Goal: Transaction & Acquisition: Purchase product/service

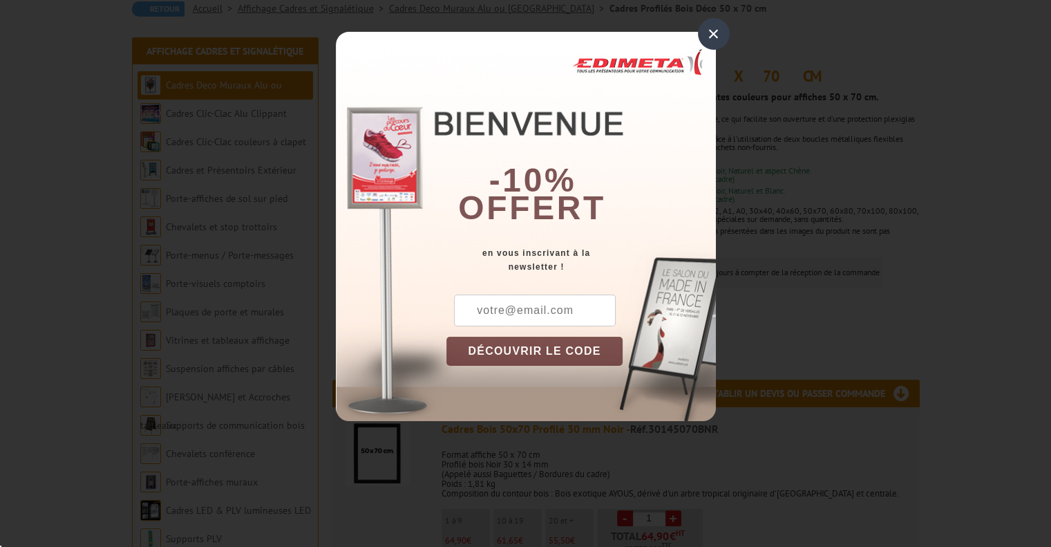
scroll to position [276, 0]
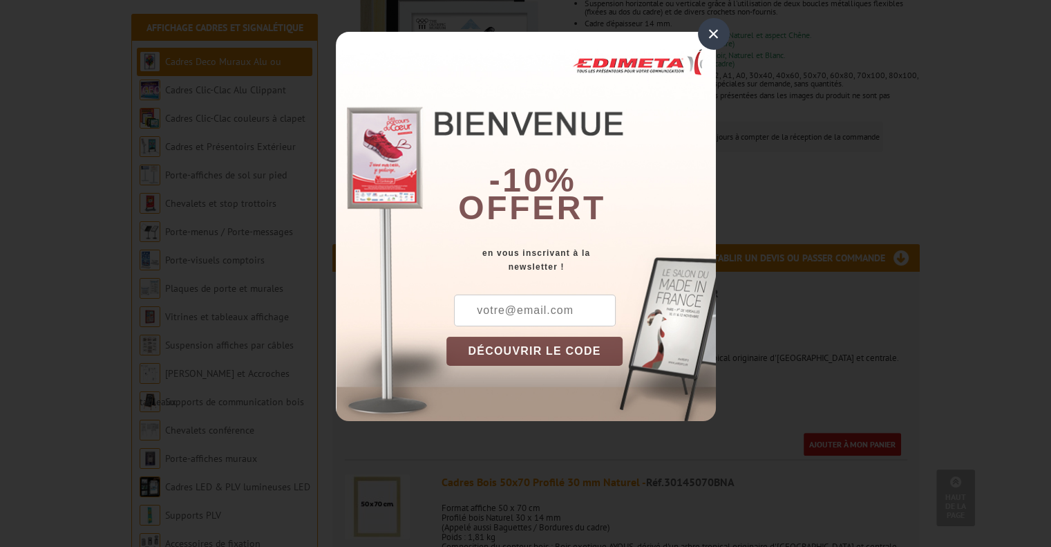
click at [712, 35] on div "×" at bounding box center [714, 34] width 32 height 32
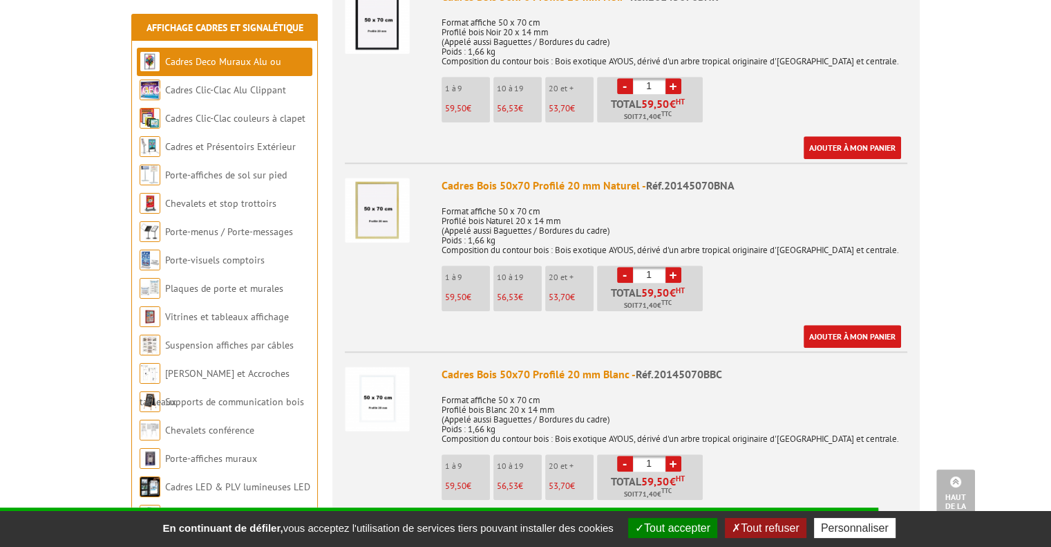
scroll to position [1106, 0]
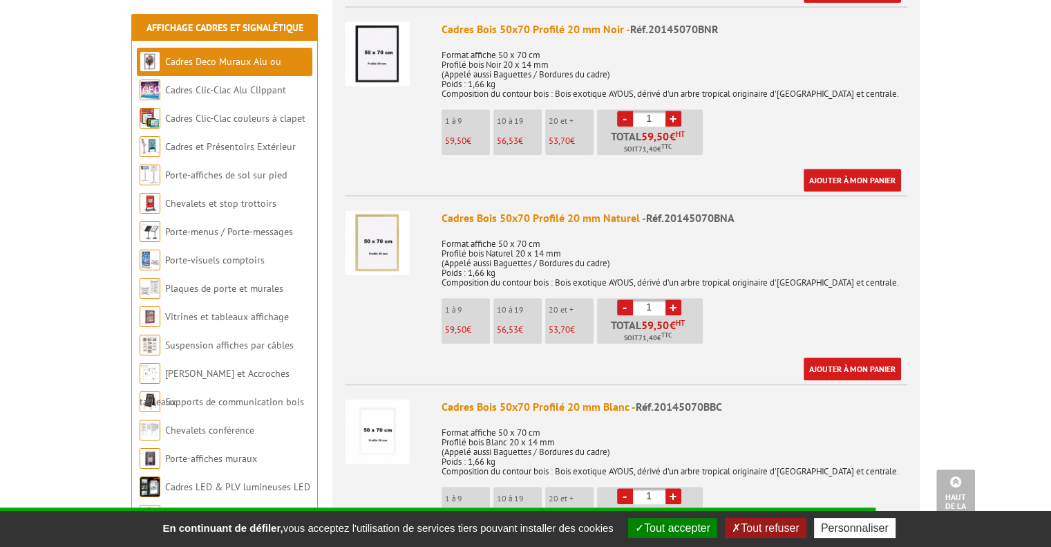
click at [526, 29] on div "Cadres Bois 50x70 Profilé 20 mm Noir - Réf.20145070BNR" at bounding box center [675, 29] width 466 height 16
click at [585, 25] on div "Cadres Bois 50x70 Profilé 20 mm Noir - Réf.20145070BNR" at bounding box center [675, 29] width 466 height 16
click at [596, 403] on div "Cadres Bois 50x70 Profilé 20 mm Blanc - Réf.20145070BBC" at bounding box center [675, 407] width 466 height 16
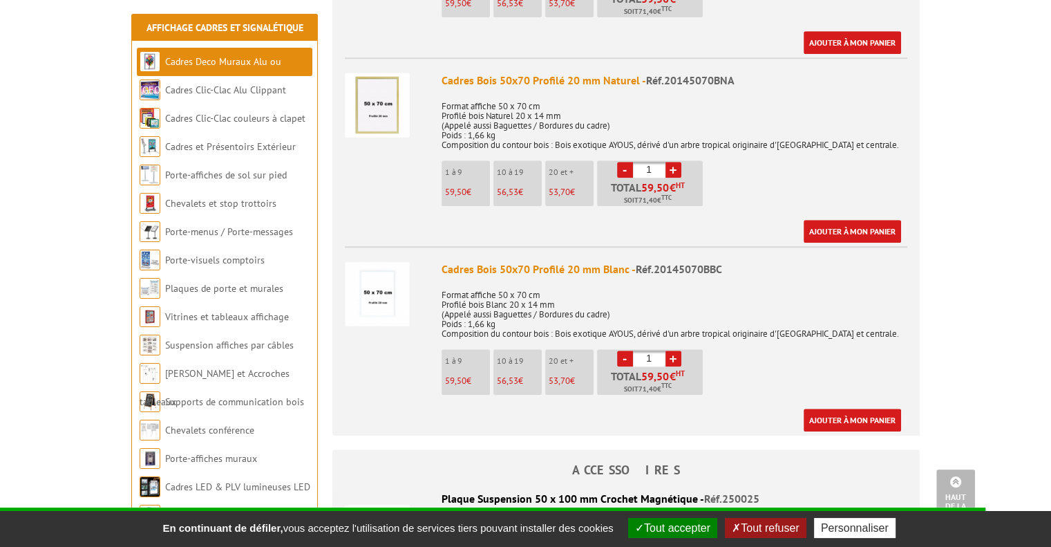
scroll to position [1244, 0]
click at [556, 358] on p "20 et +" at bounding box center [571, 360] width 45 height 10
click at [677, 355] on link "+" at bounding box center [673, 358] width 16 height 16
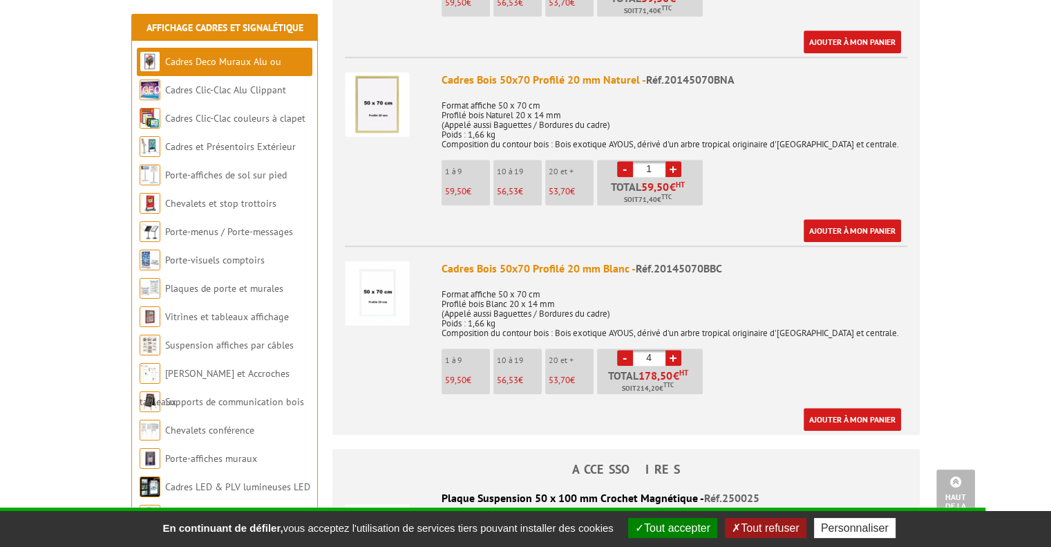
click at [677, 355] on link "+" at bounding box center [673, 358] width 16 height 16
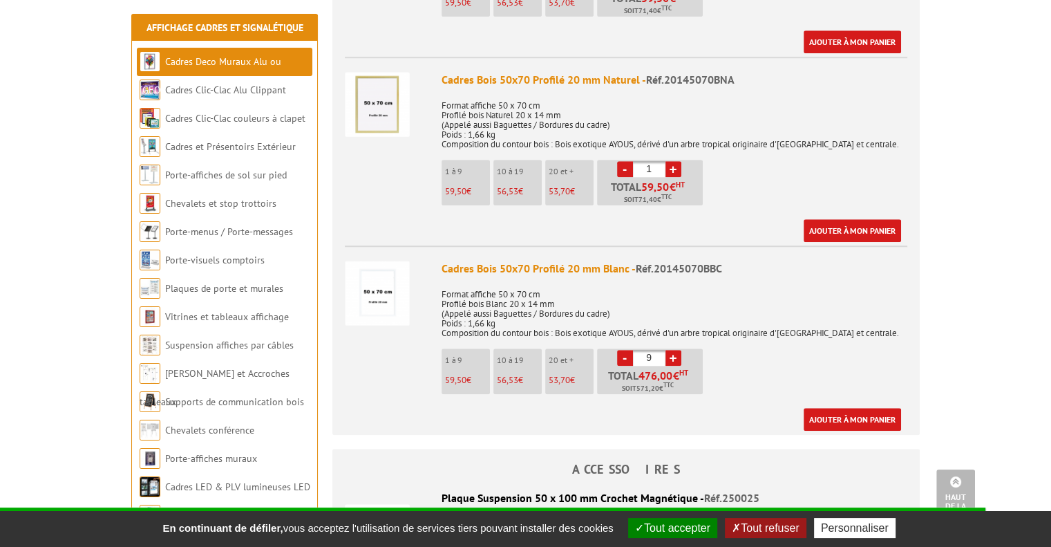
click at [677, 355] on link "+" at bounding box center [673, 358] width 16 height 16
click at [619, 355] on link "-" at bounding box center [625, 358] width 16 height 16
click at [580, 359] on p "20 et +" at bounding box center [571, 360] width 45 height 10
click at [571, 359] on p "20 et +" at bounding box center [571, 360] width 45 height 10
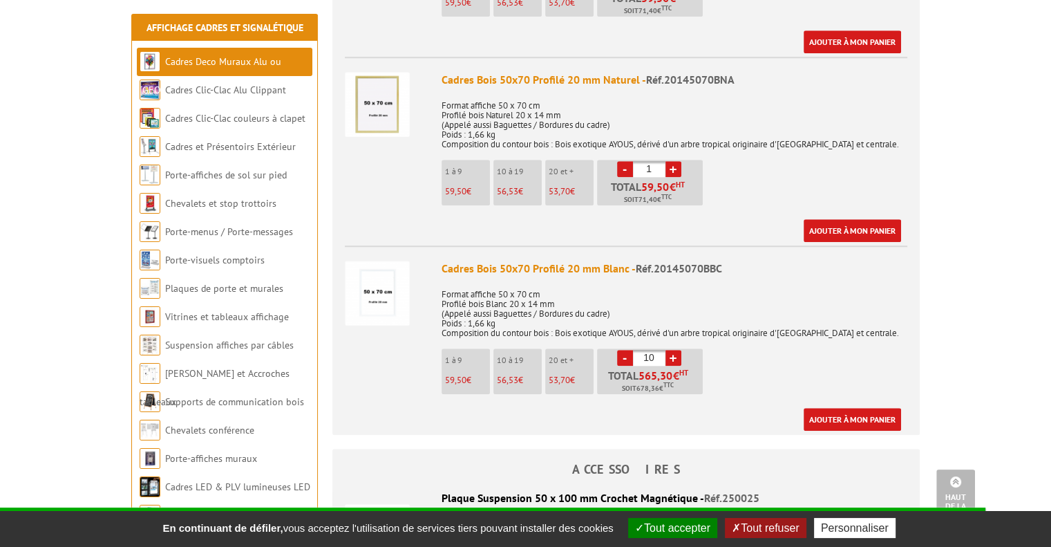
click at [668, 350] on link "+" at bounding box center [673, 358] width 16 height 16
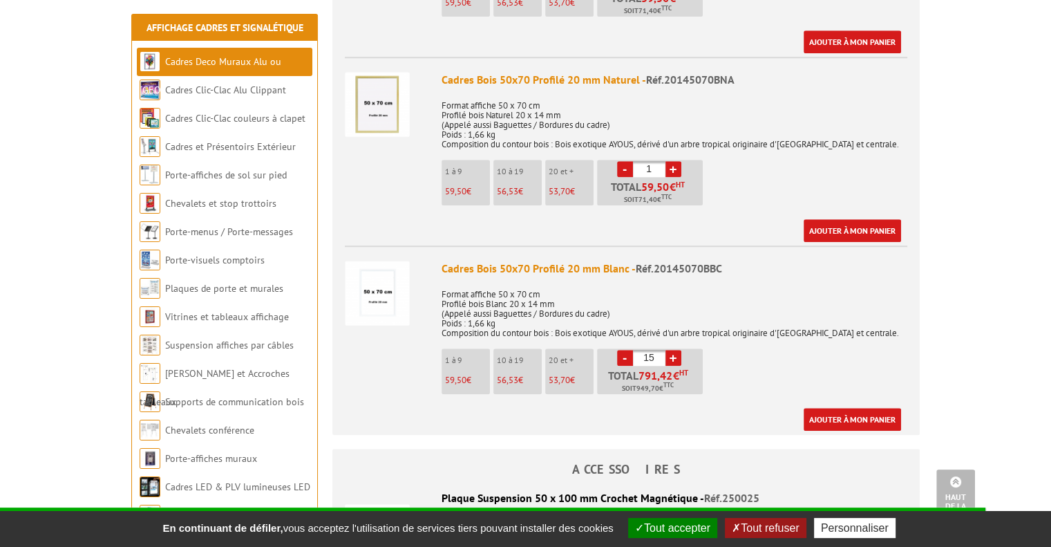
click at [668, 350] on link "+" at bounding box center [673, 358] width 16 height 16
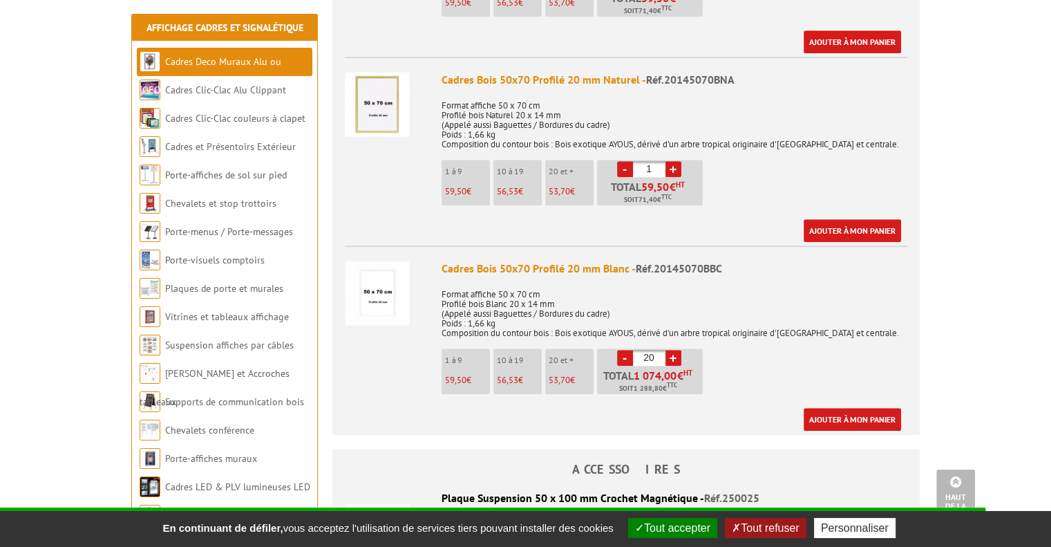
click at [621, 352] on link "-" at bounding box center [625, 358] width 16 height 16
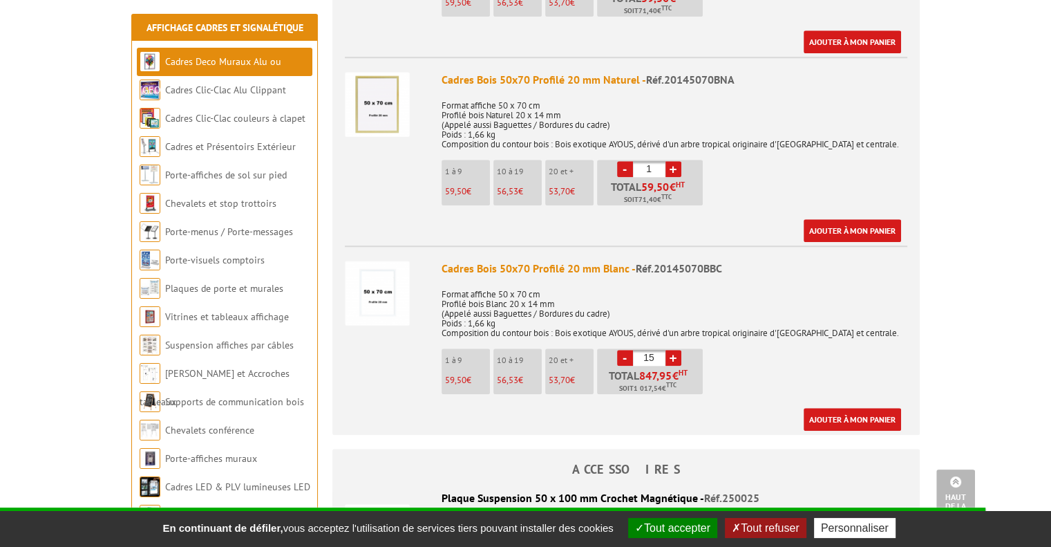
click at [621, 352] on link "-" at bounding box center [625, 358] width 16 height 16
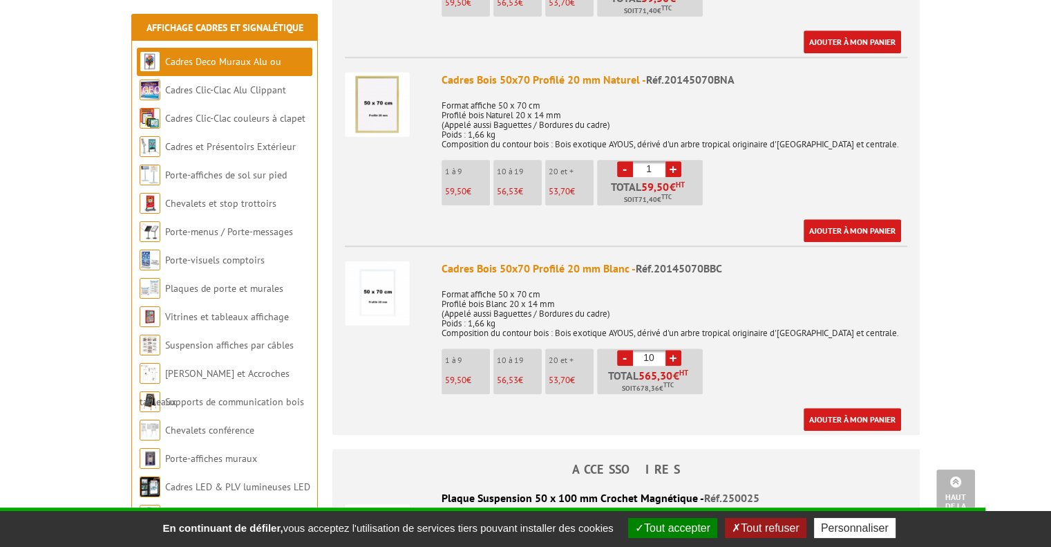
click at [621, 352] on link "-" at bounding box center [625, 358] width 16 height 16
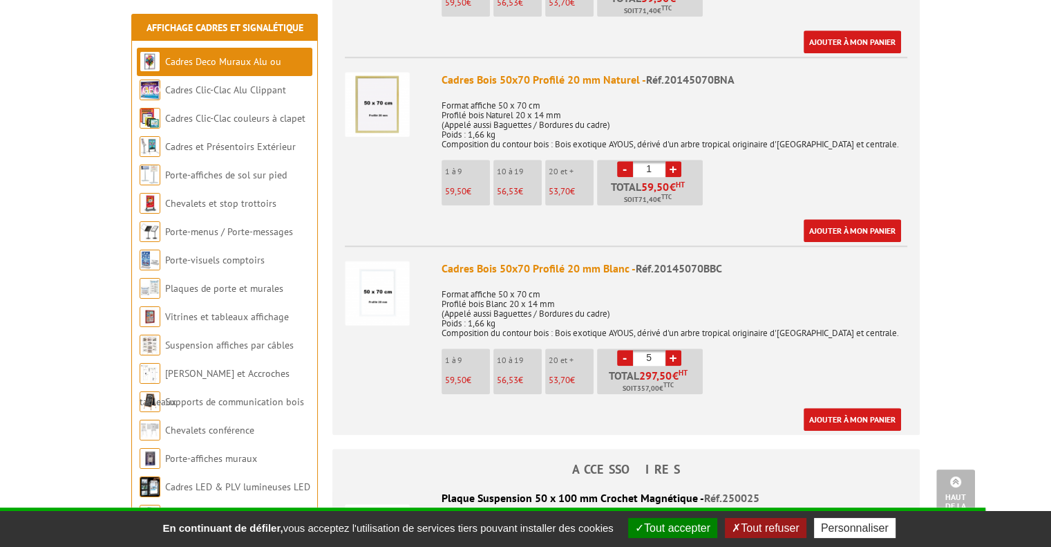
click at [621, 352] on link "-" at bounding box center [625, 358] width 16 height 16
type input "1"
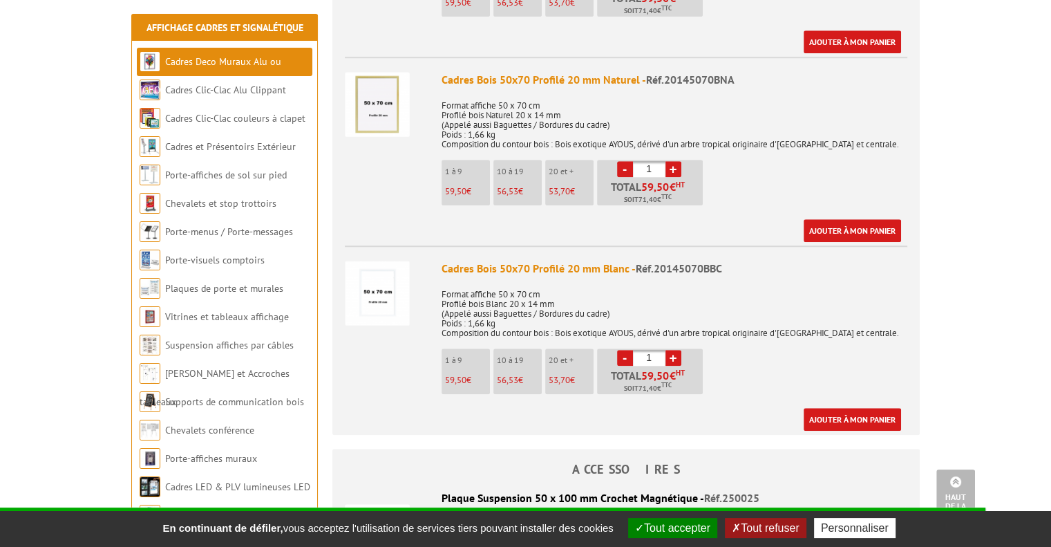
click at [621, 352] on link "-" at bounding box center [625, 358] width 16 height 16
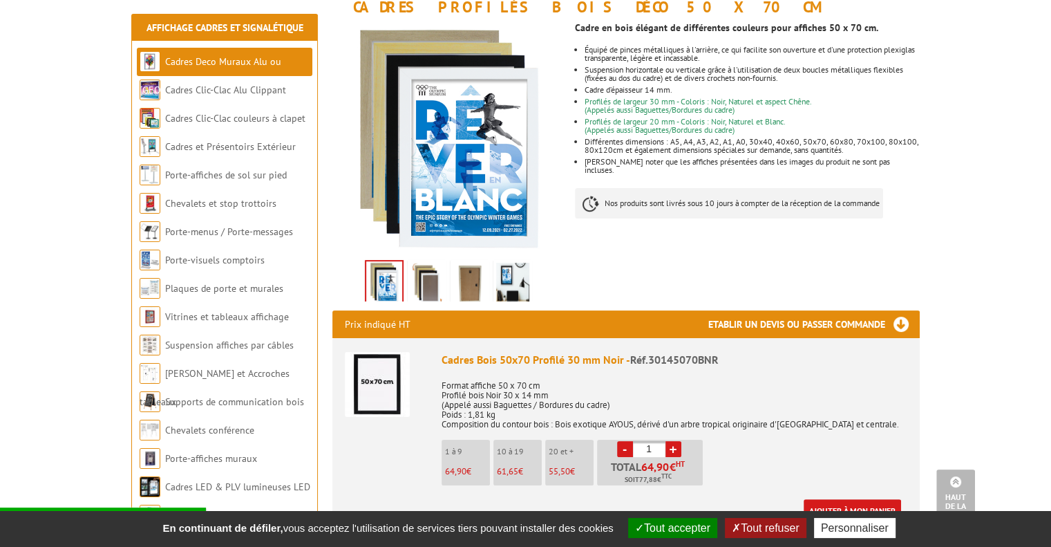
scroll to position [207, 0]
